Goal: Task Accomplishment & Management: Complete application form

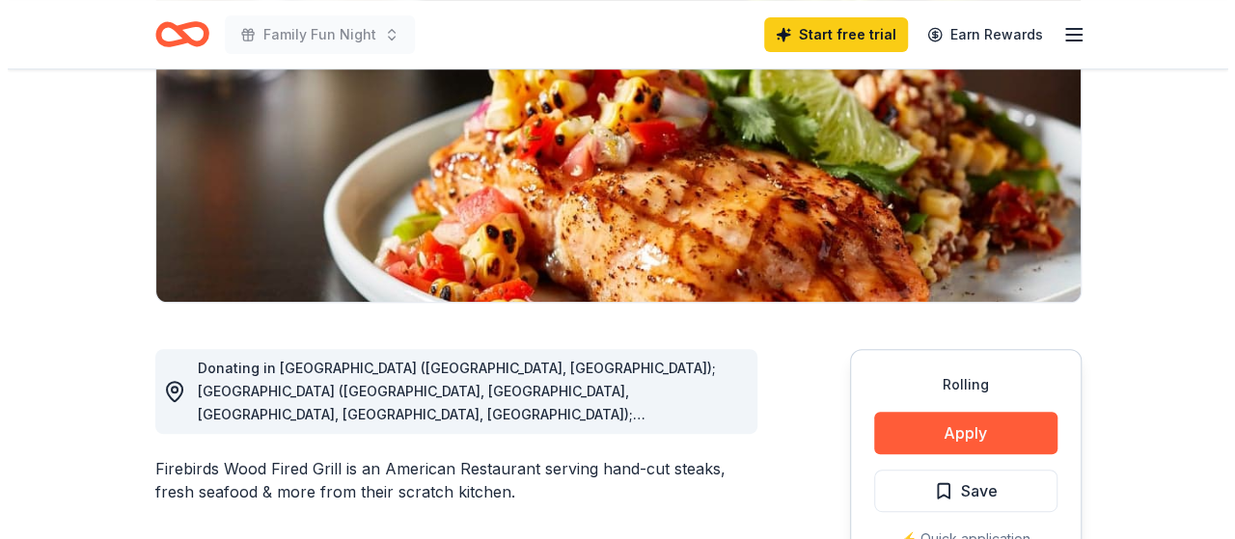
scroll to position [386, 0]
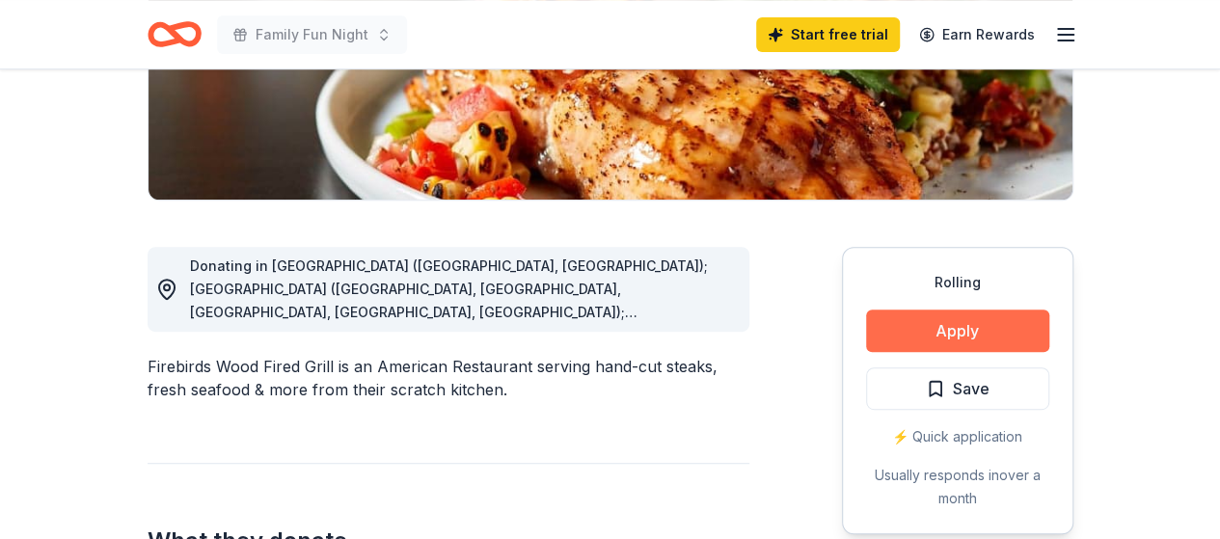
click at [974, 331] on button "Apply" at bounding box center [957, 331] width 183 height 42
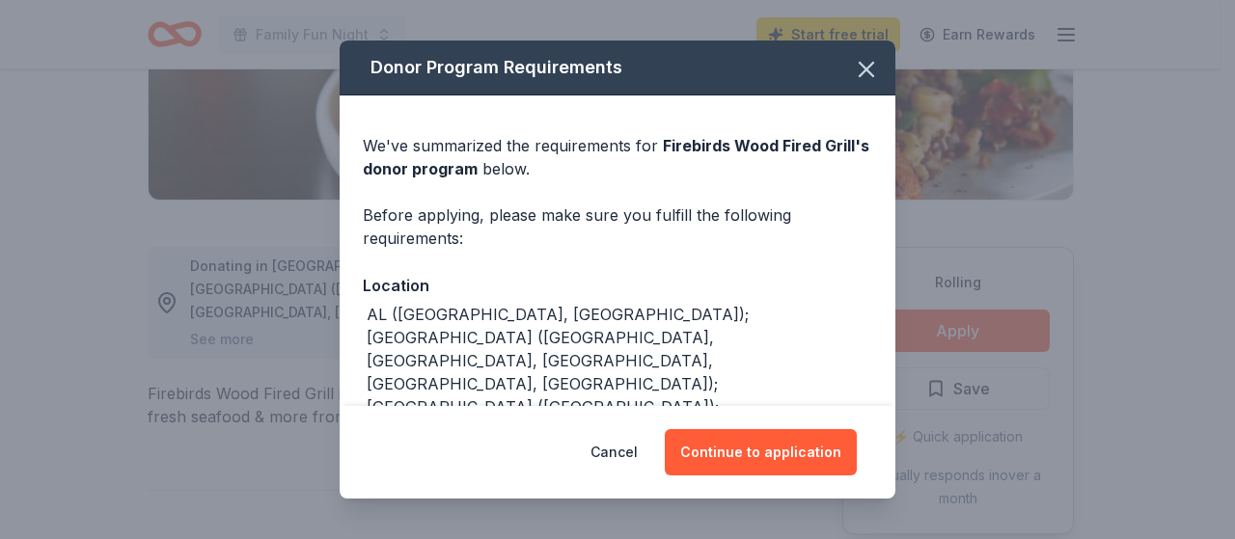
scroll to position [276, 0]
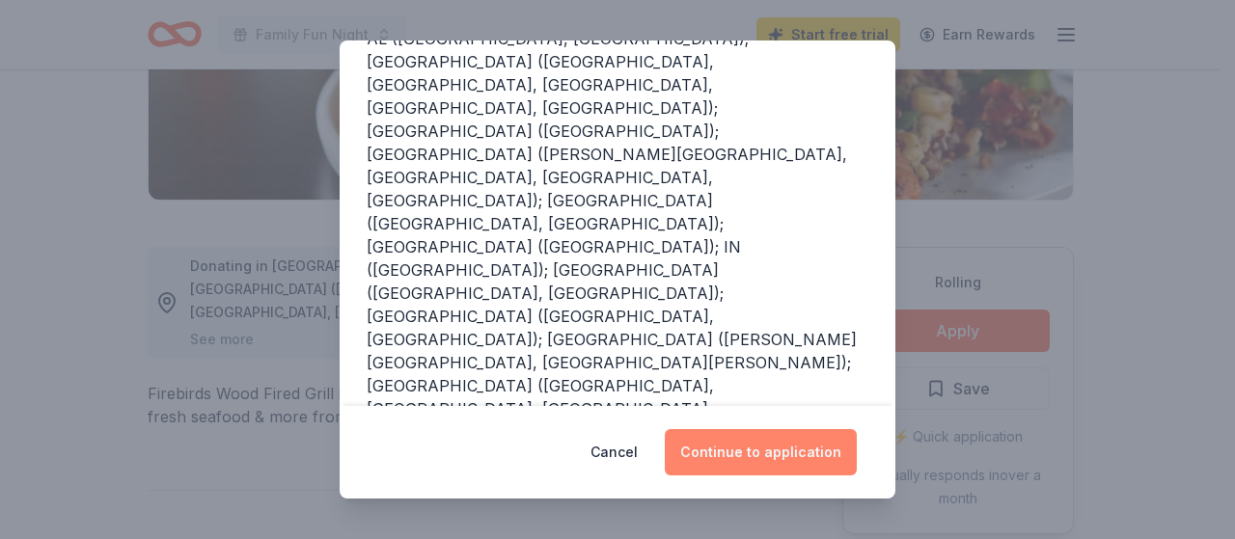
click at [786, 450] on button "Continue to application" at bounding box center [761, 452] width 192 height 46
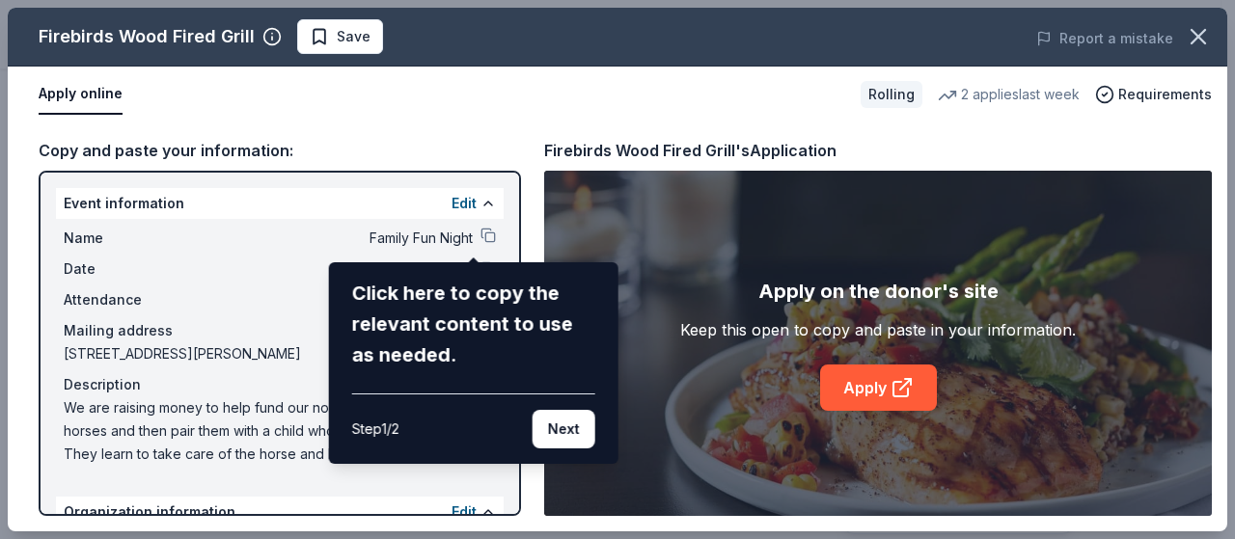
click at [475, 232] on div "Firebirds Wood Fired Grill Save Report a mistake Apply online Rolling 2 applies…" at bounding box center [617, 270] width 1219 height 524
click at [561, 426] on button "Next" at bounding box center [563, 429] width 63 height 39
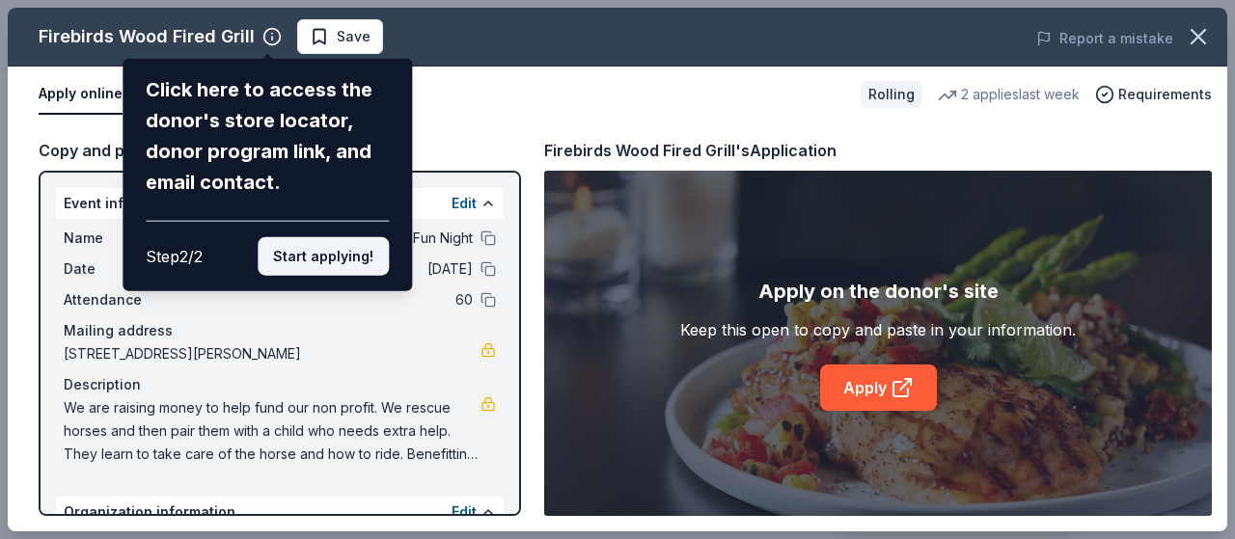
click at [357, 264] on button "Start applying!" at bounding box center [323, 256] width 131 height 39
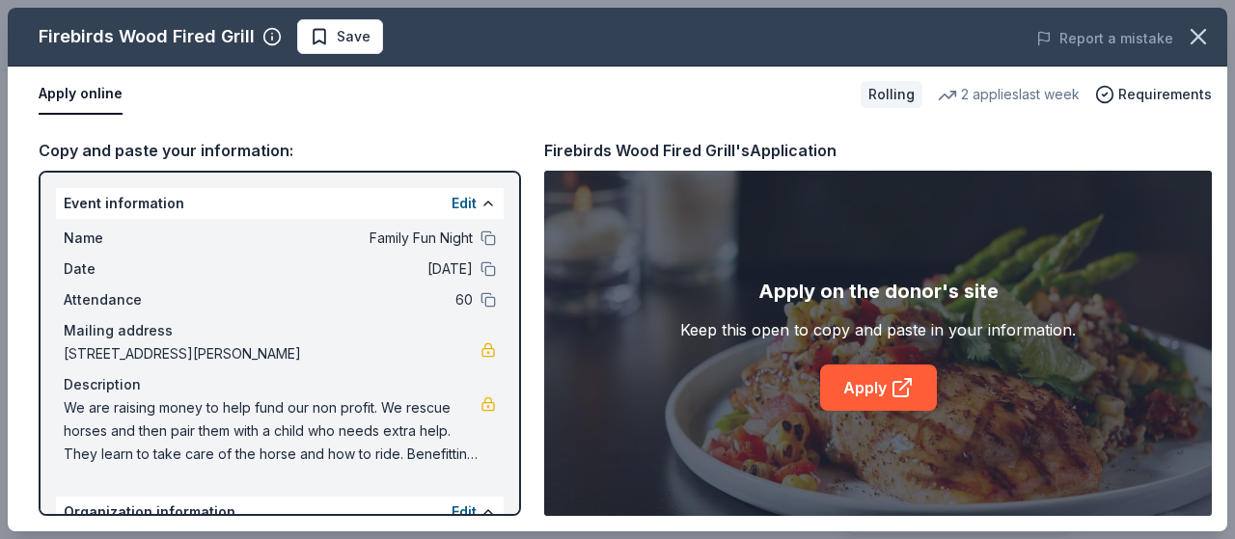
click at [473, 234] on div "Firebirds Wood Fired Grill Save Report a mistake Apply online Rolling 2 applies…" at bounding box center [617, 270] width 1219 height 524
click at [466, 234] on div "Firebirds Wood Fired Grill Save Report a mistake Apply online Rolling 2 applies…" at bounding box center [617, 270] width 1219 height 524
click at [469, 233] on div "Firebirds Wood Fired Grill Save Report a mistake Apply online Rolling 2 applies…" at bounding box center [617, 270] width 1219 height 524
click at [450, 200] on div "Firebirds Wood Fired Grill Save Report a mistake Apply online Rolling 2 applies…" at bounding box center [617, 270] width 1219 height 524
click at [474, 235] on div "Firebirds Wood Fired Grill Save Report a mistake Apply online Rolling 2 applies…" at bounding box center [617, 270] width 1219 height 524
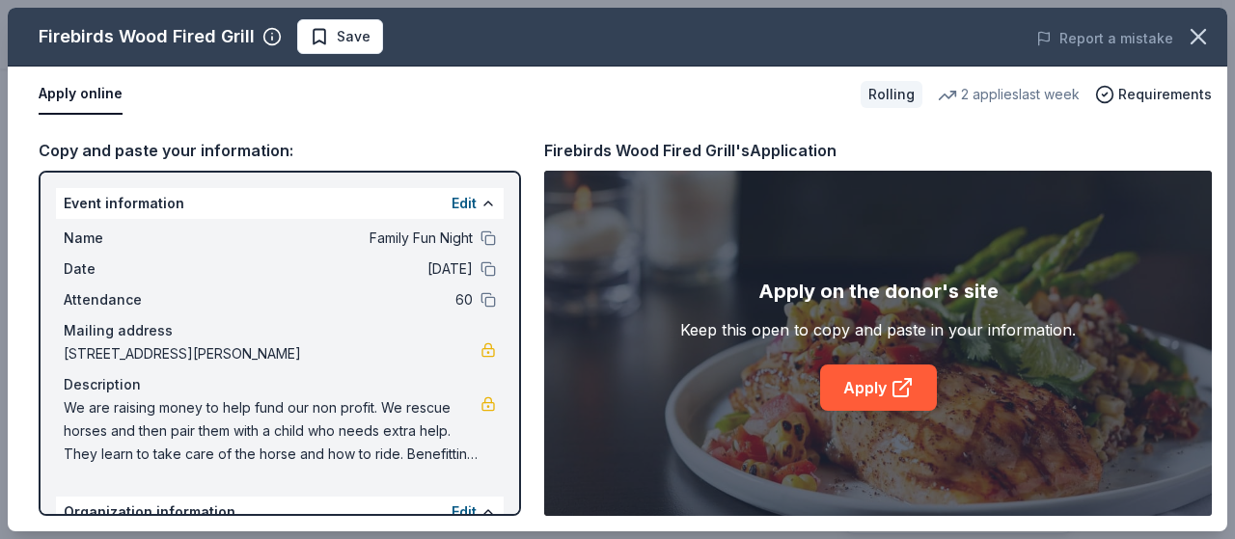
click at [474, 235] on div "Firebirds Wood Fired Grill Save Report a mistake Apply online Rolling 2 applies…" at bounding box center [617, 270] width 1219 height 524
click at [884, 391] on div "Firebirds Wood Fired Grill Save Report a mistake Apply online Rolling 2 applies…" at bounding box center [617, 270] width 1219 height 524
click at [882, 398] on div "Firebirds Wood Fired Grill Save Report a mistake Apply online Rolling 2 applies…" at bounding box center [617, 270] width 1219 height 524
click at [886, 390] on div "Firebirds Wood Fired Grill Save Report a mistake Apply online Rolling 2 applies…" at bounding box center [617, 270] width 1219 height 524
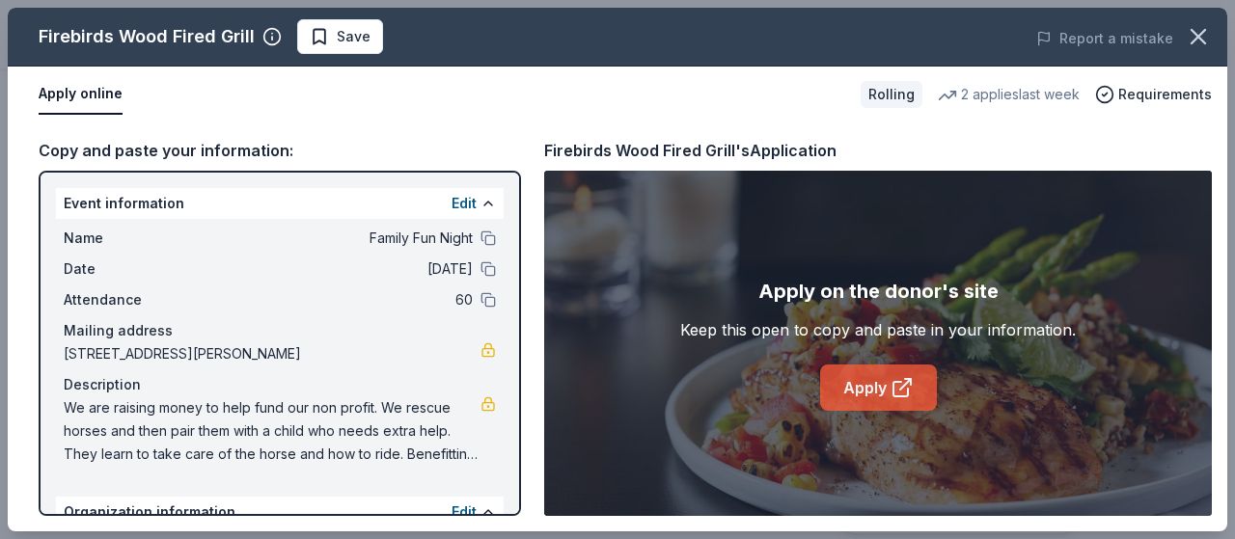
click at [885, 381] on link "Apply" at bounding box center [878, 388] width 117 height 46
